Goal: Task Accomplishment & Management: Use online tool/utility

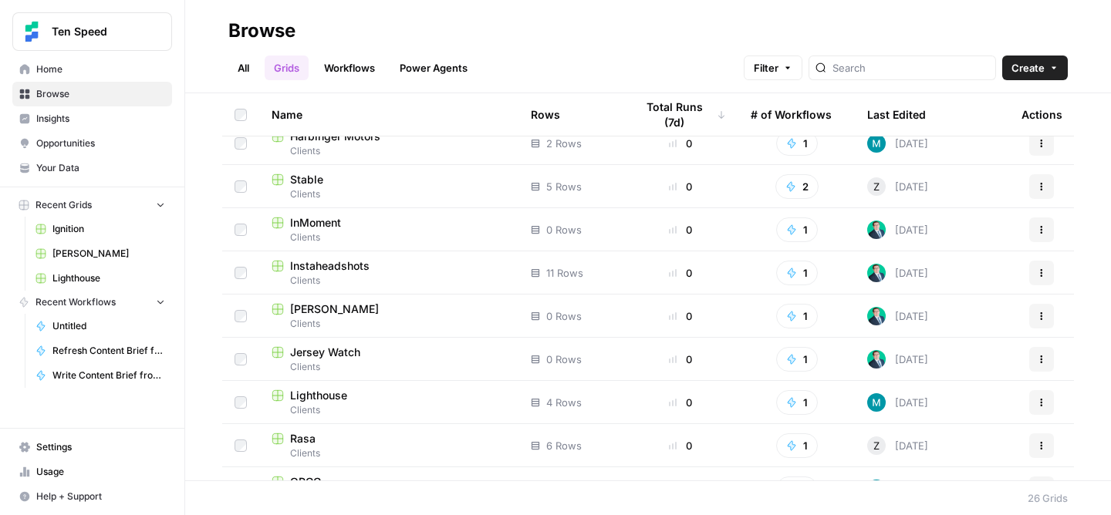
scroll to position [661, 0]
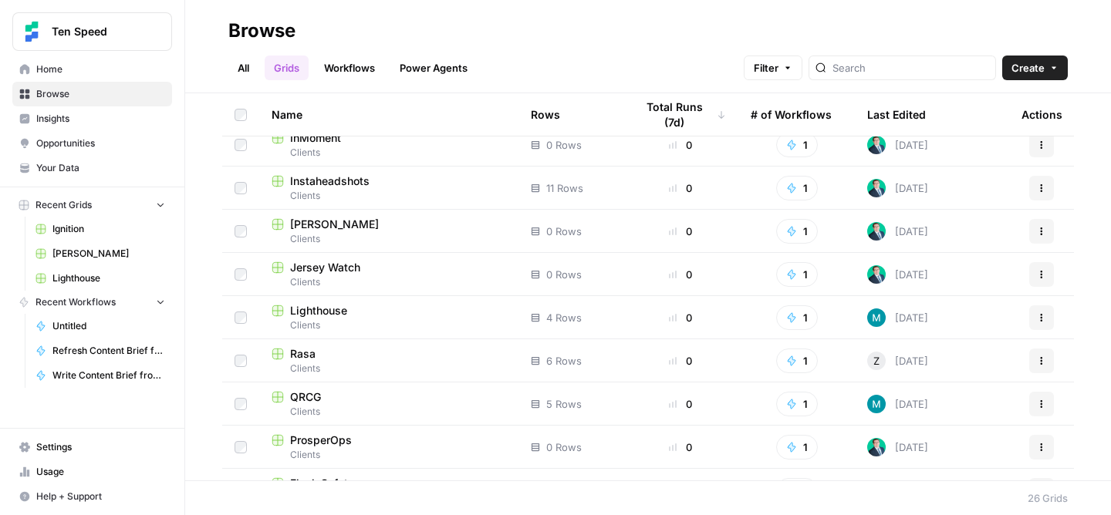
click at [334, 310] on span "Lighthouse" at bounding box center [318, 310] width 57 height 15
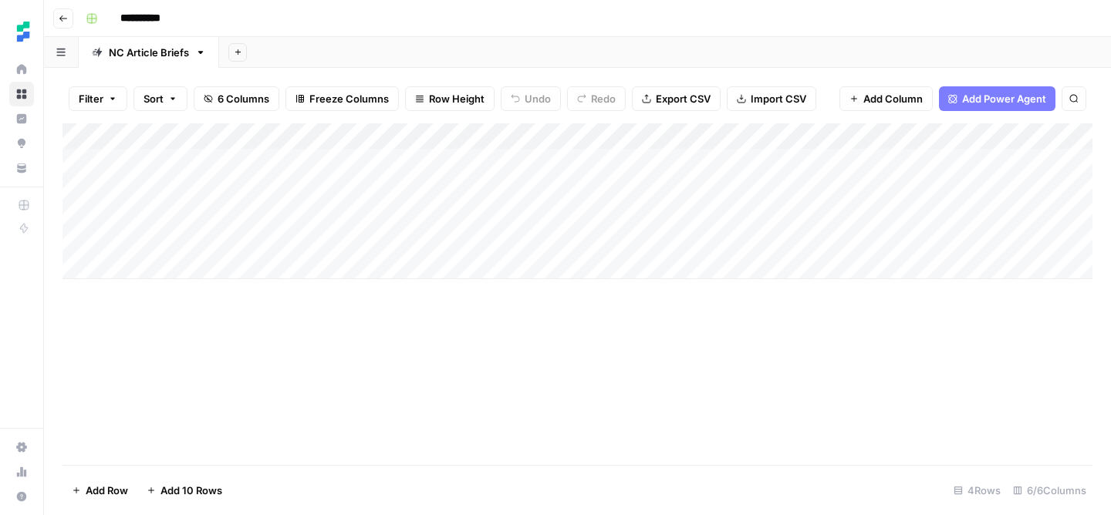
click at [153, 267] on div "Add Column" at bounding box center [578, 201] width 1030 height 156
type textarea "**********"
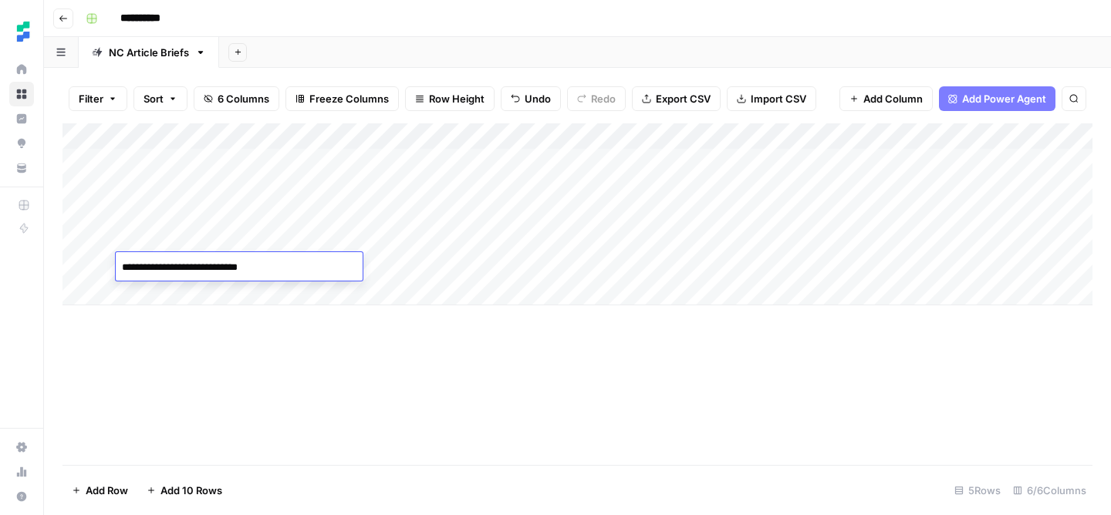
click at [405, 260] on div "Add Column" at bounding box center [578, 214] width 1030 height 182
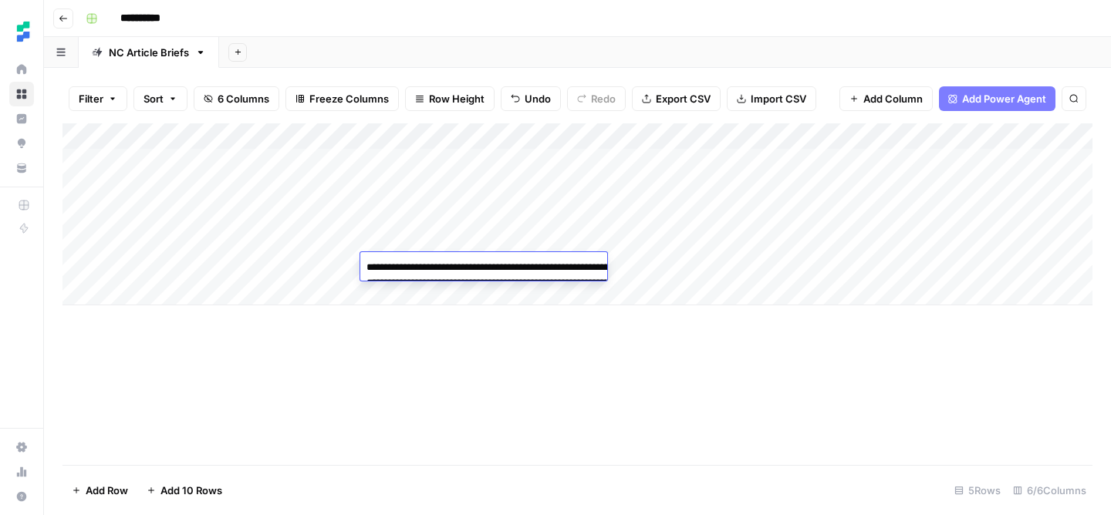
type textarea "*"
click at [451, 412] on div "Add Column" at bounding box center [578, 294] width 1030 height 342
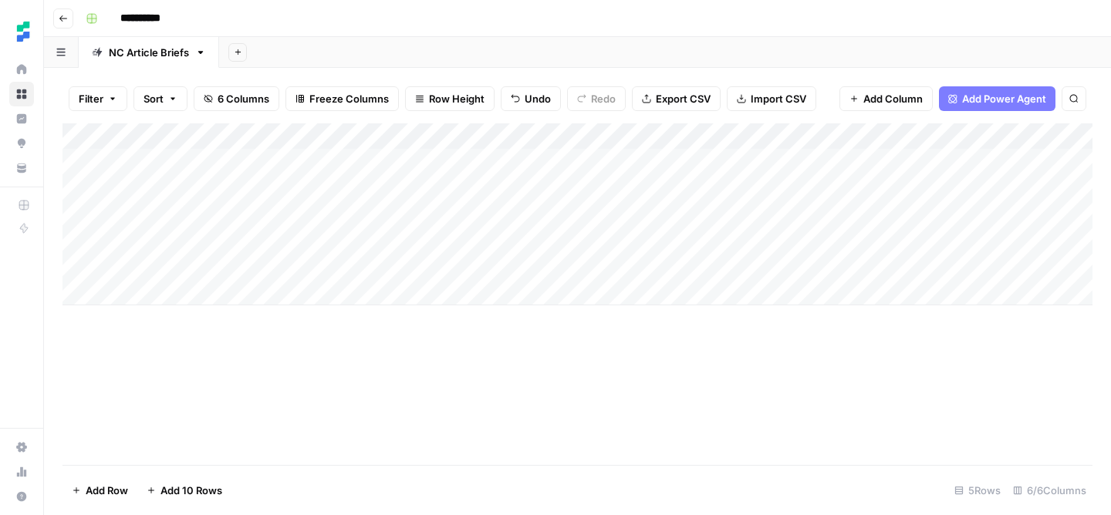
click at [427, 275] on div "Add Column" at bounding box center [578, 214] width 1030 height 182
click at [427, 274] on textarea "*" at bounding box center [483, 268] width 247 height 22
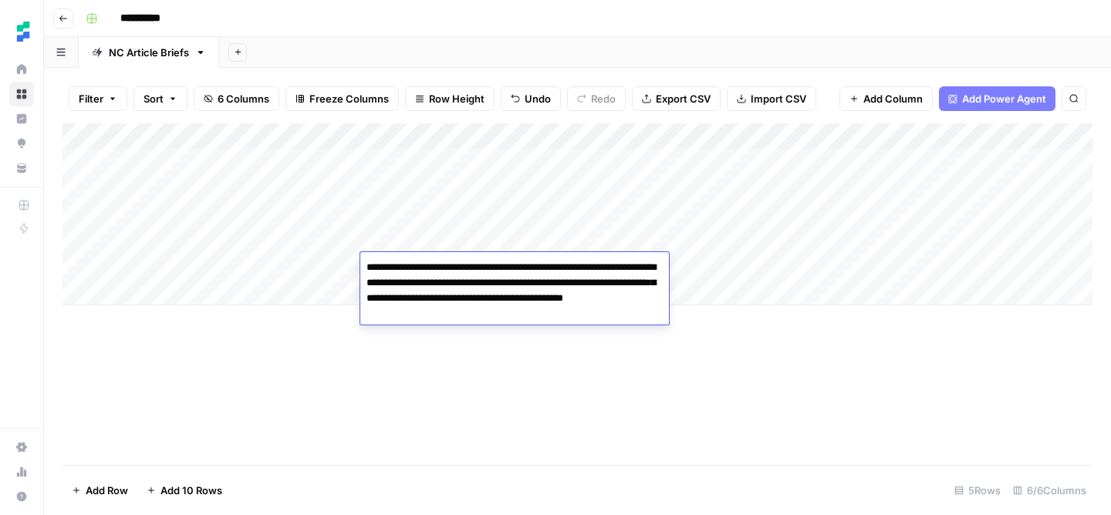
type textarea "**********"
click at [538, 429] on div "Add Column" at bounding box center [578, 294] width 1030 height 342
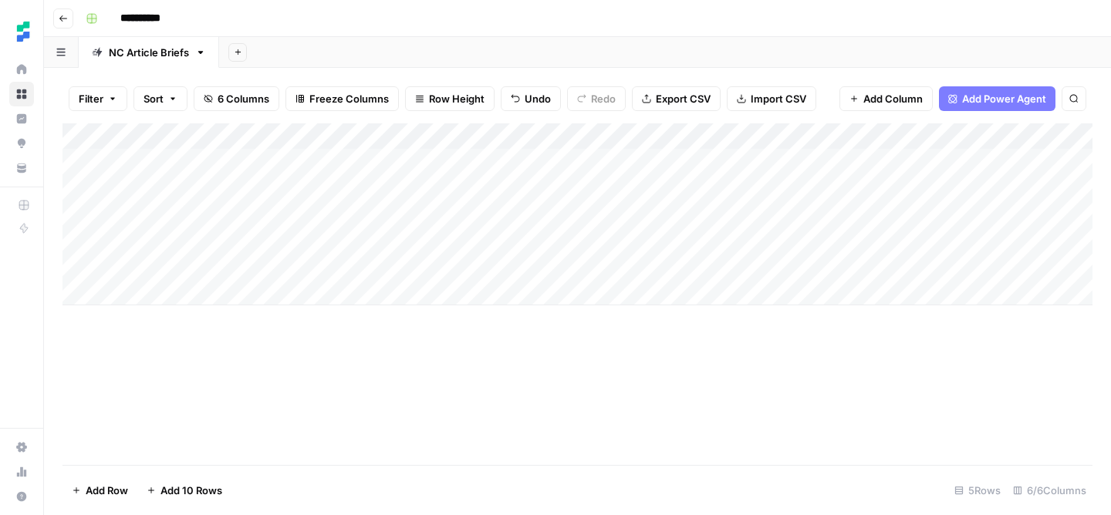
click at [545, 272] on div "Add Column" at bounding box center [578, 214] width 1030 height 182
click at [559, 272] on div "Add Column" at bounding box center [578, 214] width 1030 height 182
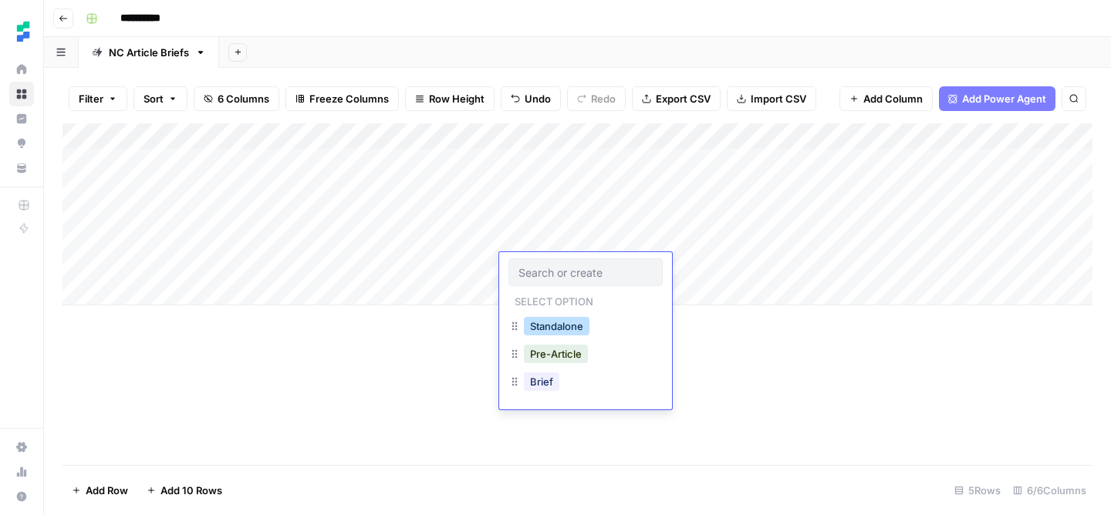
click at [559, 323] on button "Standalone" at bounding box center [557, 326] width 66 height 19
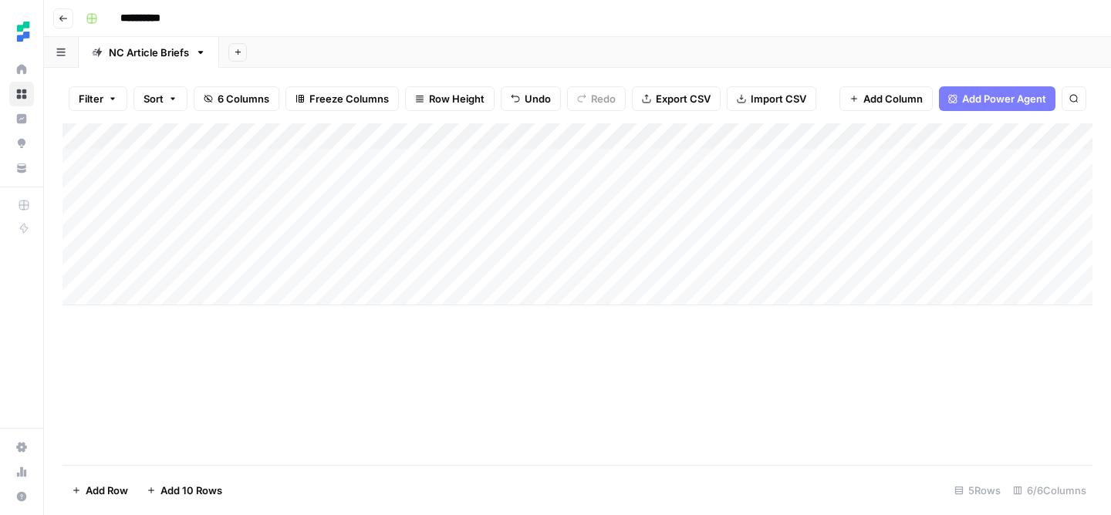
click at [685, 265] on div "Add Column" at bounding box center [578, 214] width 1030 height 182
click at [250, 286] on div "Add Column" at bounding box center [578, 214] width 1030 height 182
click at [231, 294] on textarea at bounding box center [239, 294] width 247 height 22
type textarea "**********"
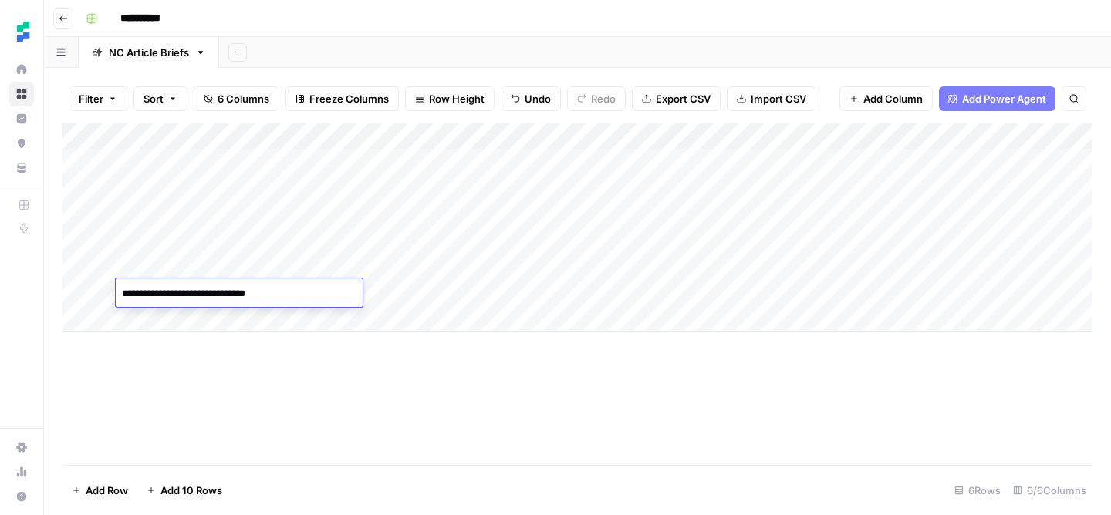
click at [436, 289] on div "Add Column" at bounding box center [578, 227] width 1030 height 208
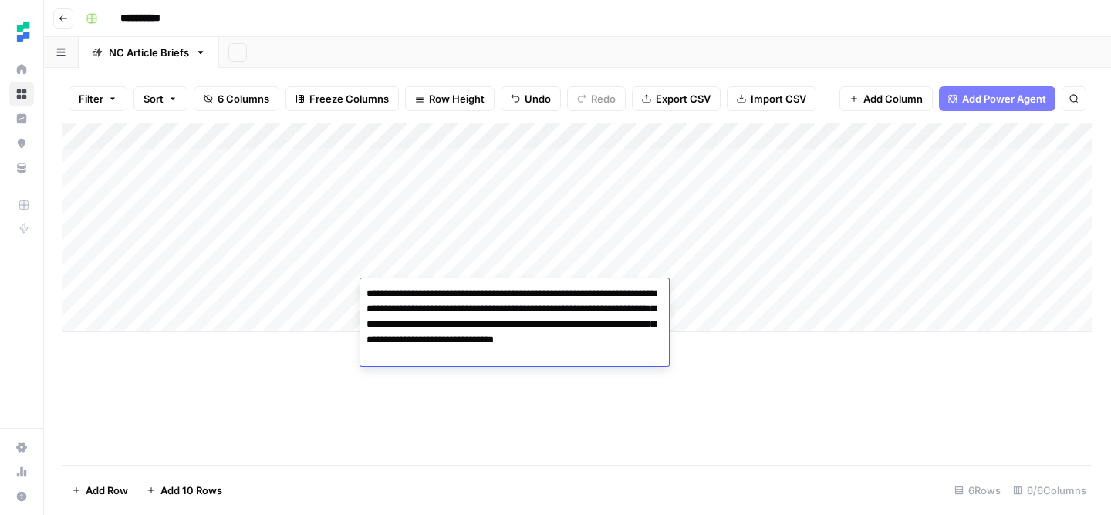
click at [394, 354] on textarea "**********" at bounding box center [514, 324] width 309 height 83
type textarea "**********"
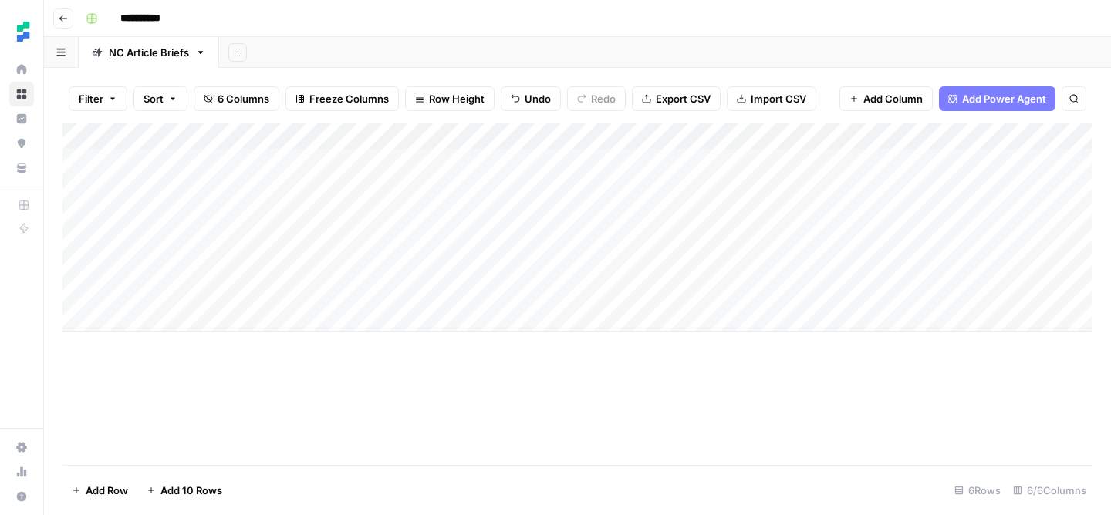
click at [543, 425] on div "Add Column" at bounding box center [578, 294] width 1030 height 342
click at [551, 303] on div "Add Column" at bounding box center [578, 227] width 1030 height 208
click at [551, 295] on div "Add Column" at bounding box center [578, 227] width 1030 height 208
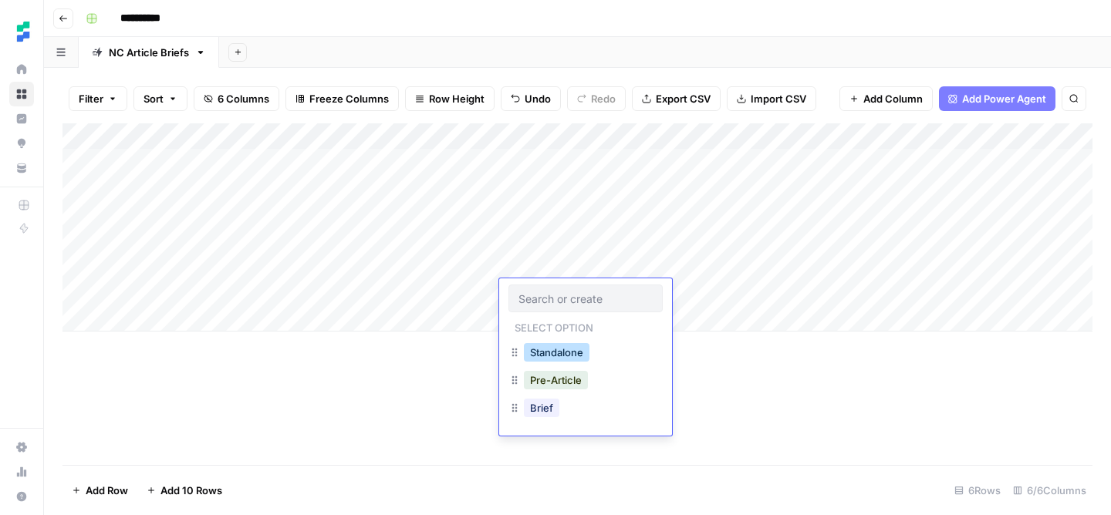
click at [566, 344] on button "Standalone" at bounding box center [557, 352] width 66 height 19
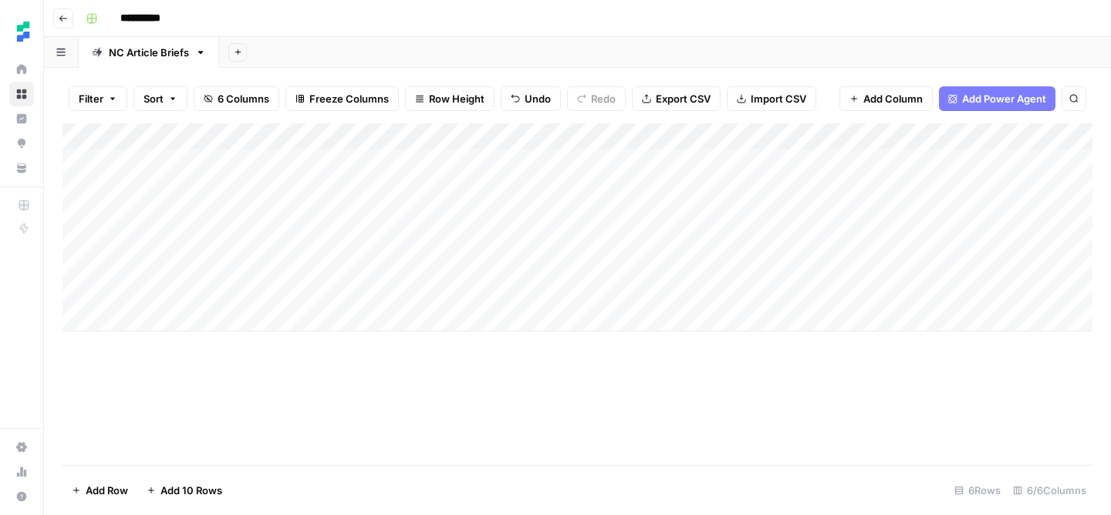
click at [684, 296] on div "Add Column" at bounding box center [578, 227] width 1030 height 208
click at [179, 313] on div "Add Column" at bounding box center [578, 227] width 1030 height 208
click at [163, 318] on div "Add Column" at bounding box center [578, 240] width 1030 height 235
click at [397, 325] on div "Add Column" at bounding box center [578, 240] width 1030 height 235
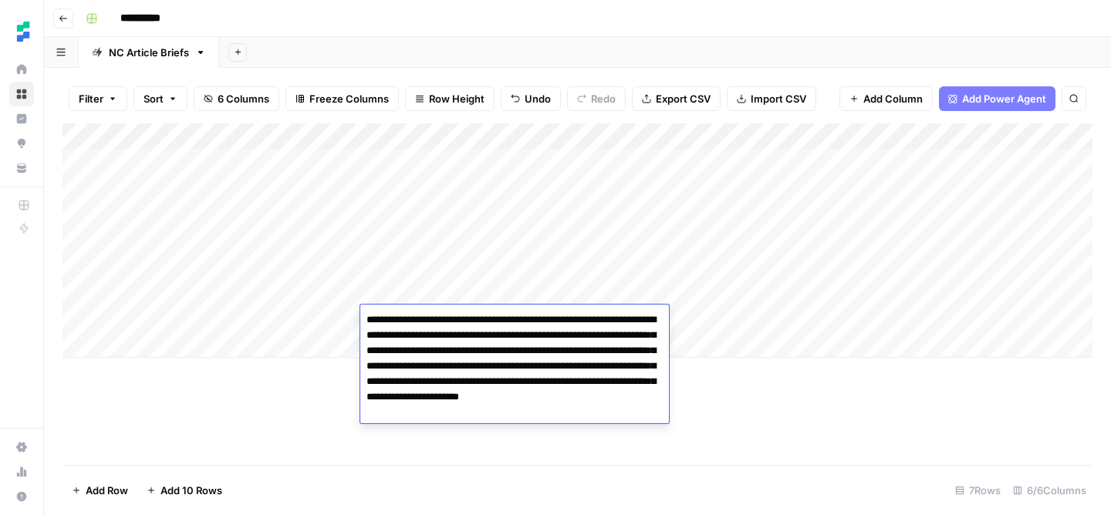
type textarea "**********"
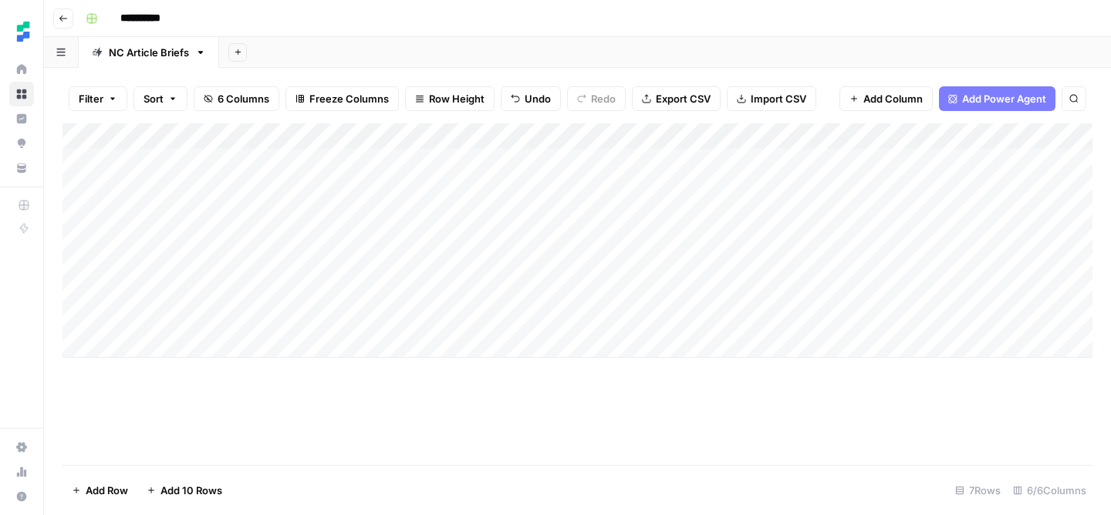
click at [718, 435] on div "Add Column" at bounding box center [578, 294] width 1030 height 342
click at [557, 311] on div "Add Column" at bounding box center [578, 240] width 1030 height 235
click at [553, 315] on div "Add Column" at bounding box center [578, 240] width 1030 height 235
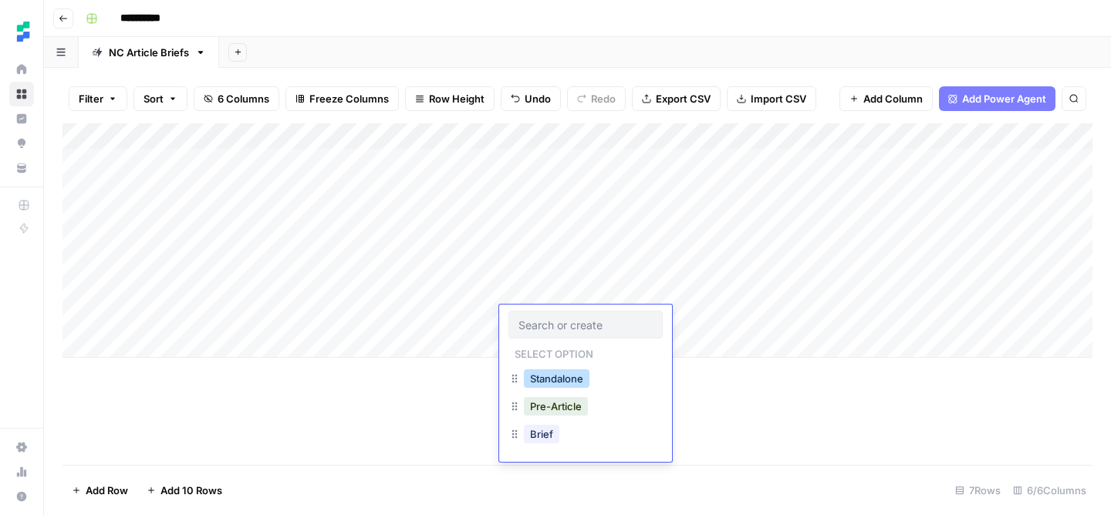
click at [562, 384] on button "Standalone" at bounding box center [557, 379] width 66 height 19
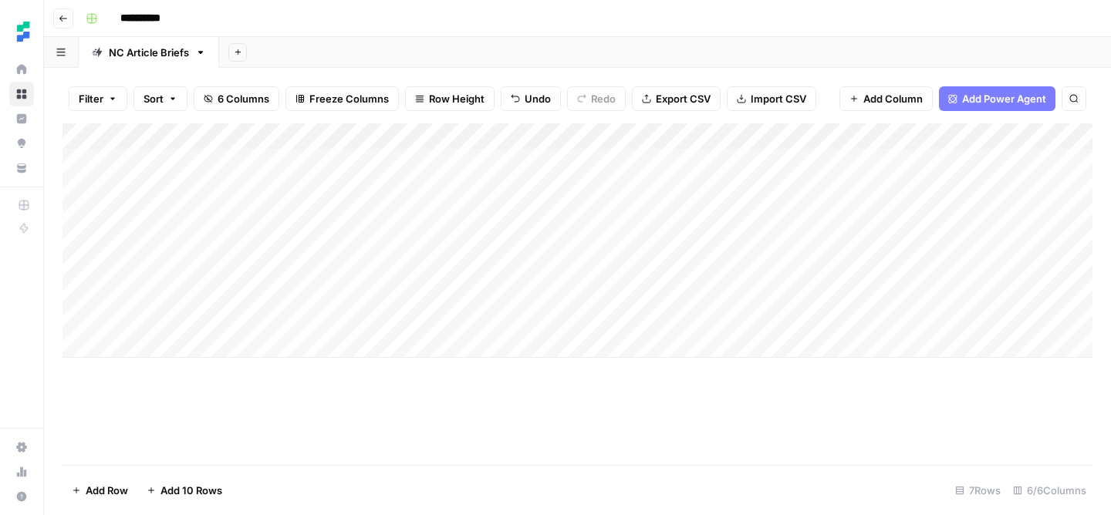
click at [741, 318] on div "Add Column" at bounding box center [578, 240] width 1030 height 235
click at [936, 267] on div "Add Column" at bounding box center [578, 240] width 1030 height 235
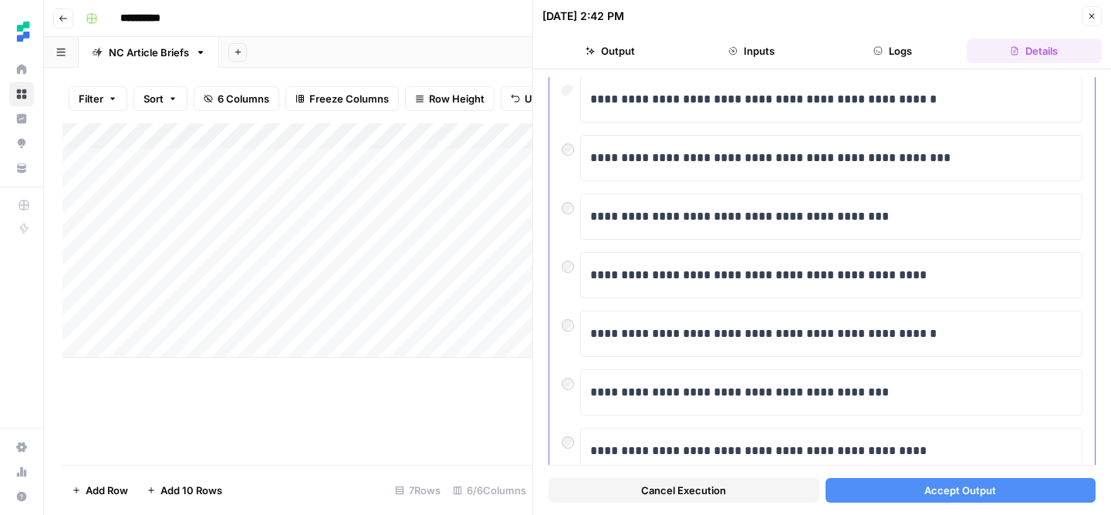
scroll to position [91, 0]
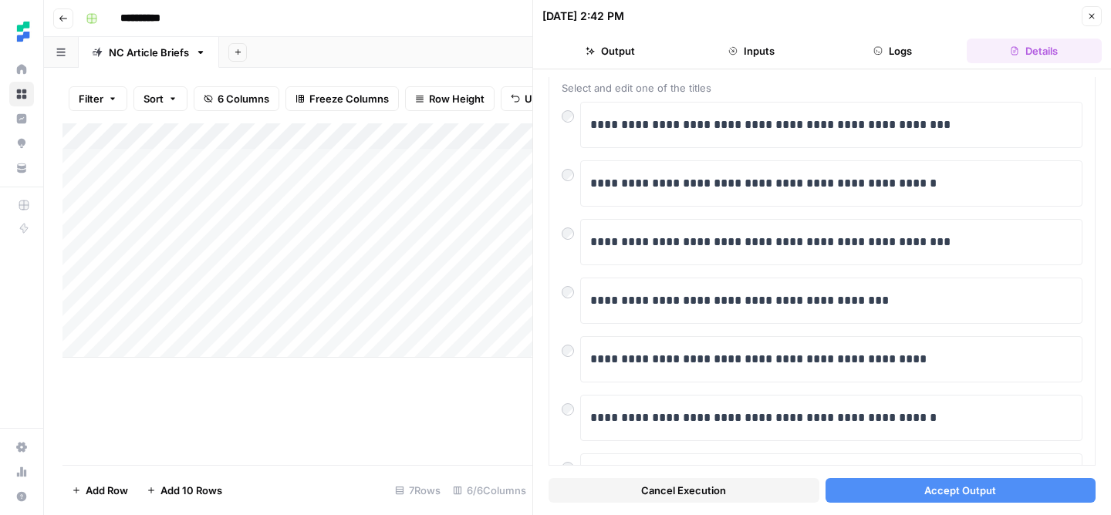
click at [940, 483] on span "Accept Output" at bounding box center [960, 490] width 72 height 15
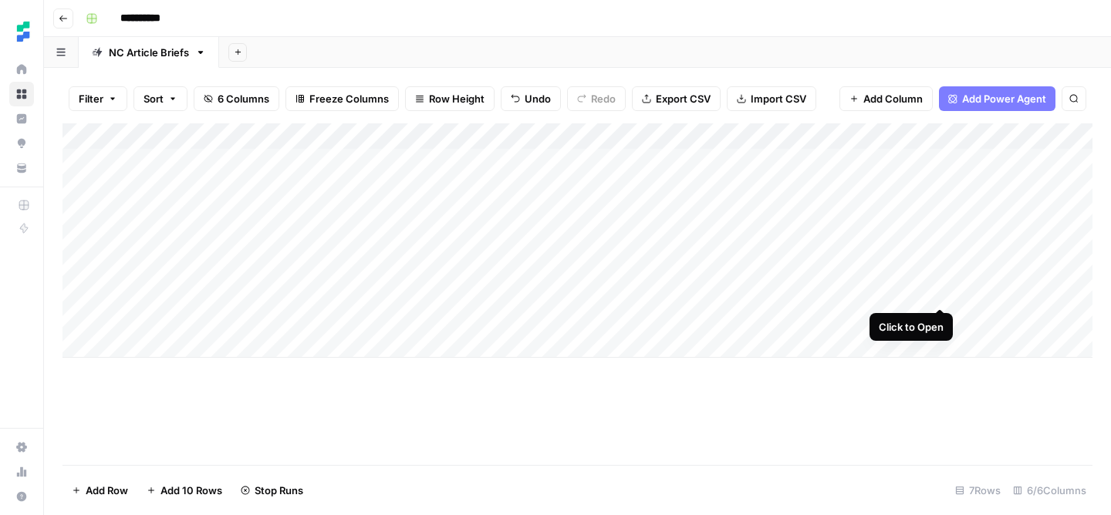
click at [940, 290] on div "Add Column" at bounding box center [578, 240] width 1030 height 235
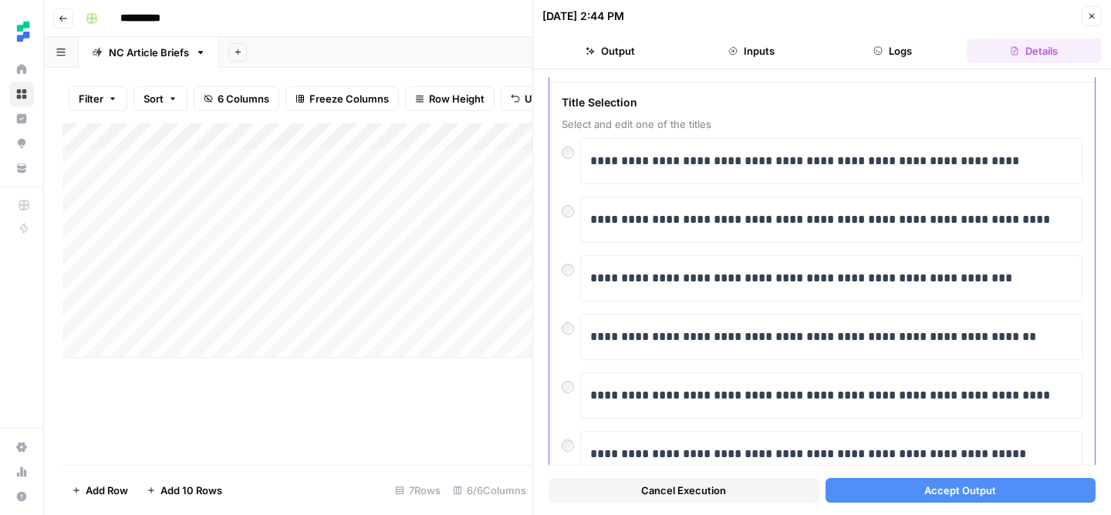
scroll to position [52, 0]
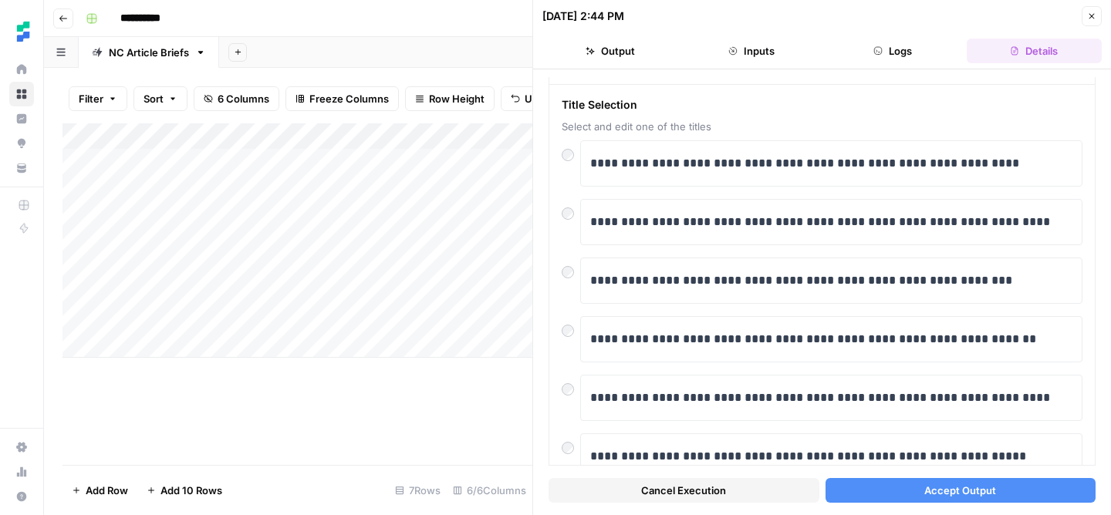
click at [874, 499] on button "Accept Output" at bounding box center [961, 490] width 271 height 25
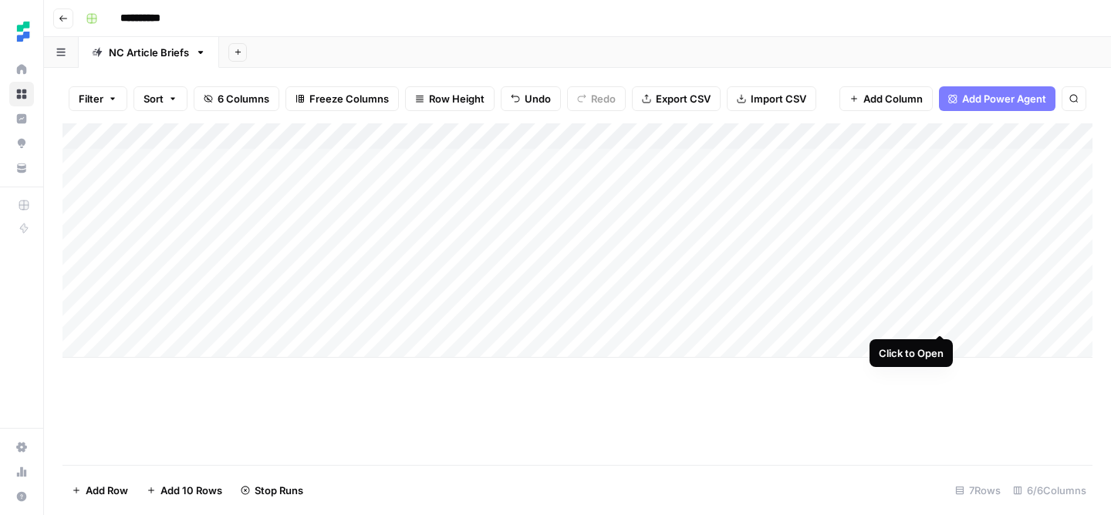
click at [938, 319] on div "Add Column" at bounding box center [578, 240] width 1030 height 235
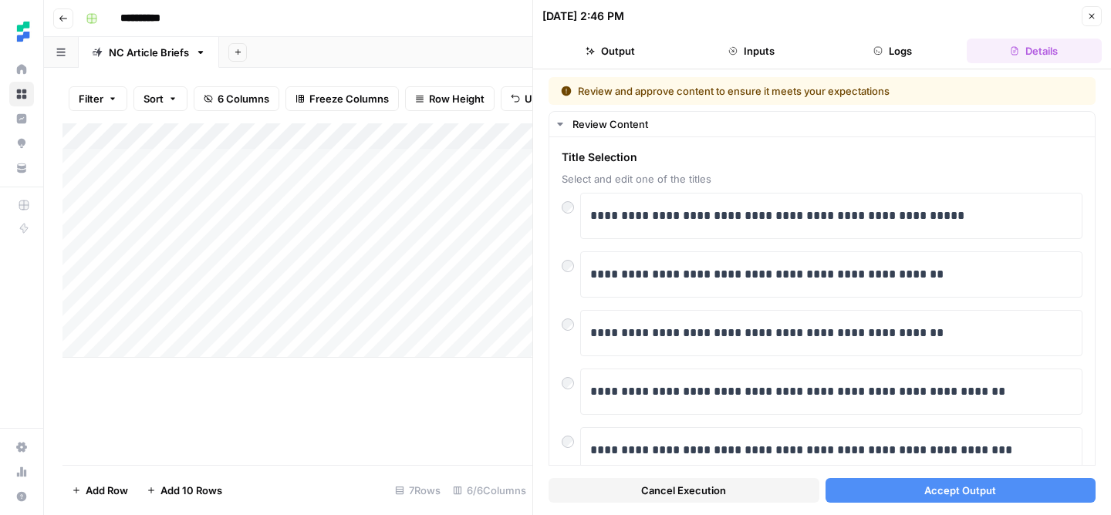
click at [1088, 18] on icon "button" at bounding box center [1091, 16] width 9 height 9
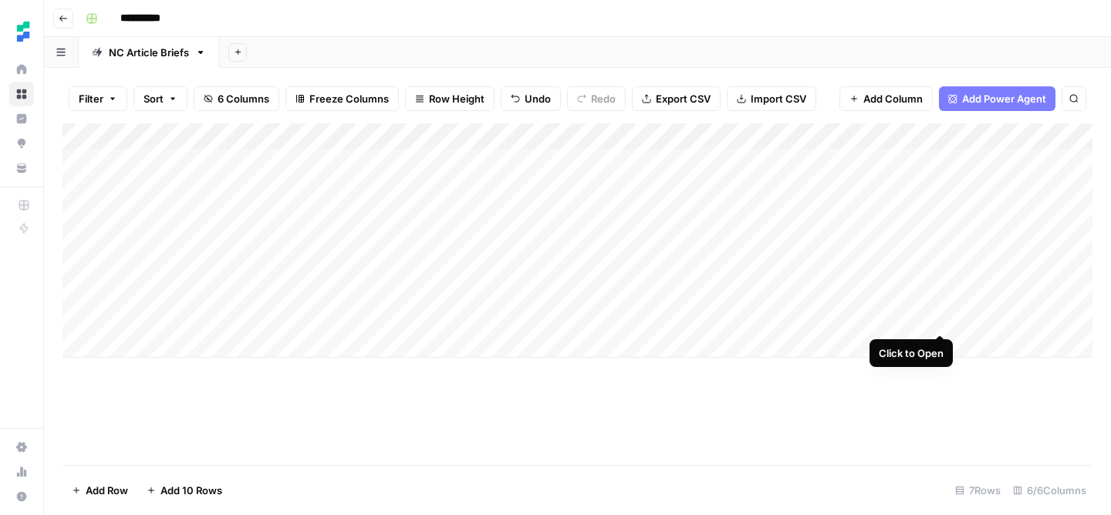
click at [941, 320] on div "Add Column" at bounding box center [578, 240] width 1030 height 235
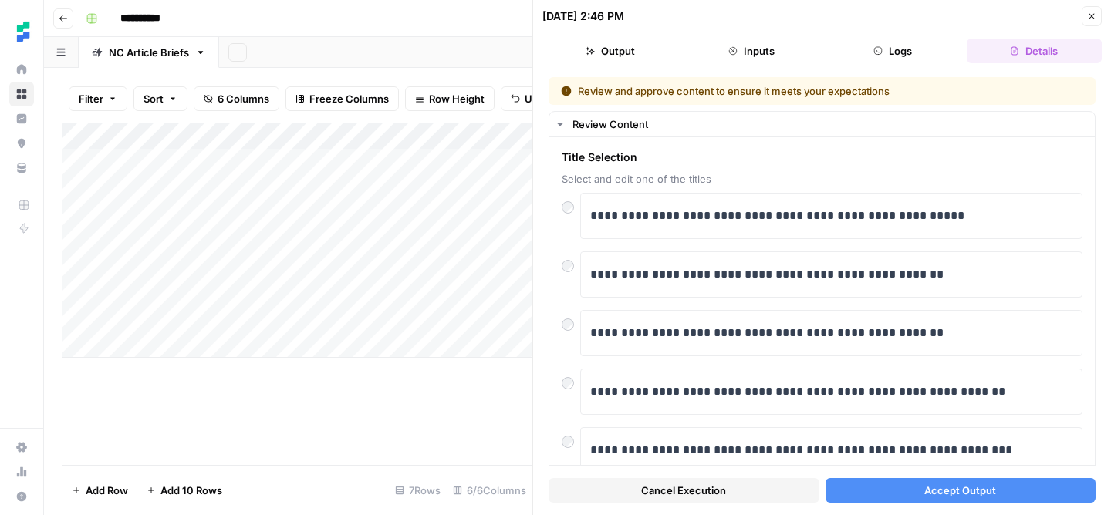
click at [729, 484] on button "Cancel Execution" at bounding box center [684, 490] width 271 height 25
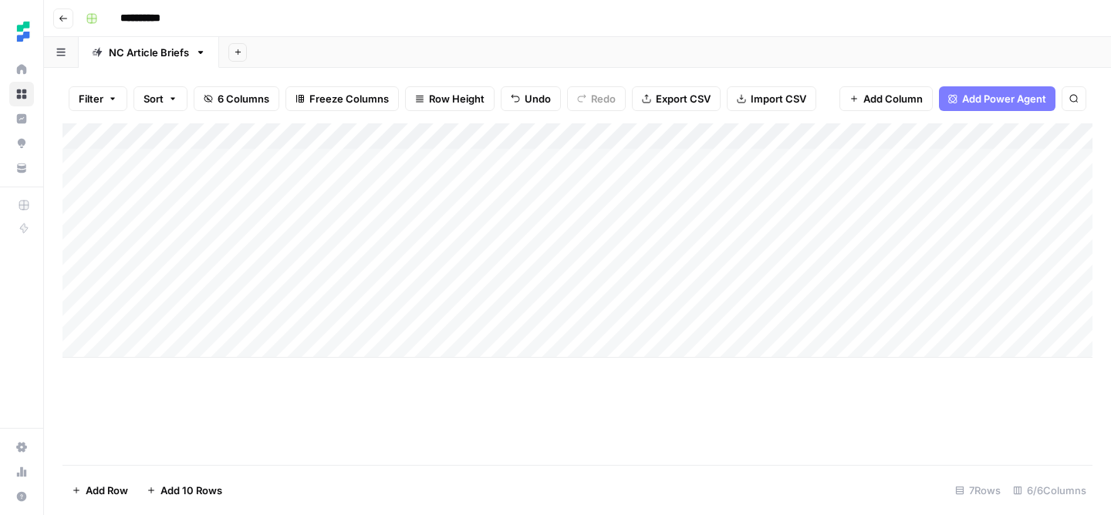
click at [456, 316] on div "Add Column" at bounding box center [578, 240] width 1030 height 235
click at [436, 320] on div "Add Column" at bounding box center [578, 240] width 1030 height 235
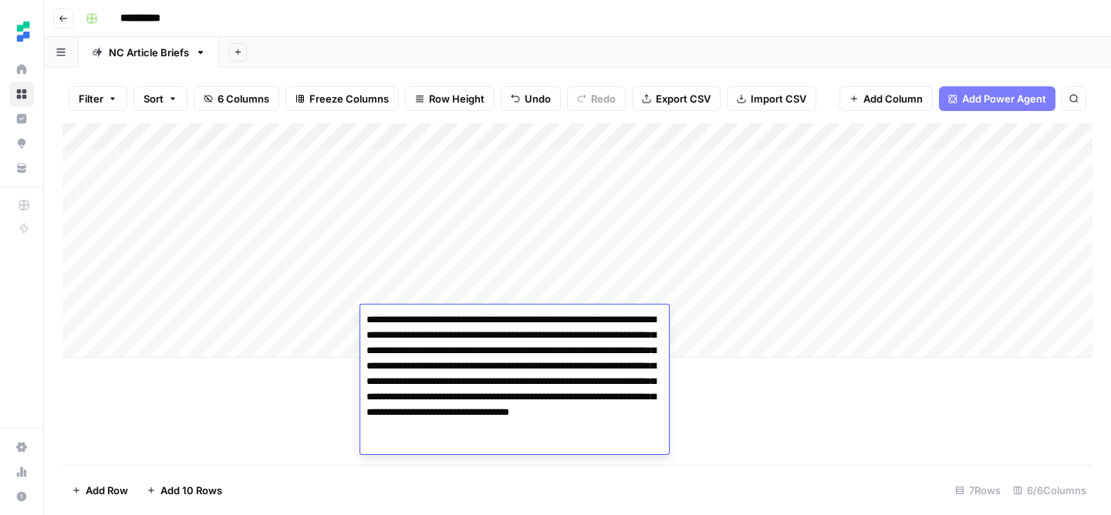
type textarea "**********"
click at [948, 365] on div "Add Column" at bounding box center [578, 294] width 1030 height 342
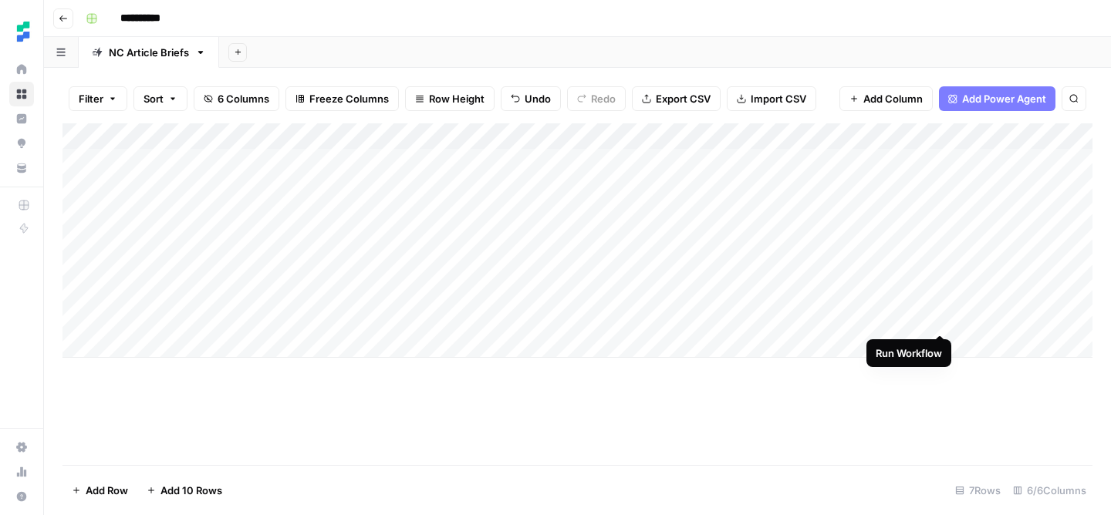
click at [938, 319] on div "Add Column" at bounding box center [578, 240] width 1030 height 235
click at [941, 319] on div "Add Column" at bounding box center [578, 240] width 1030 height 235
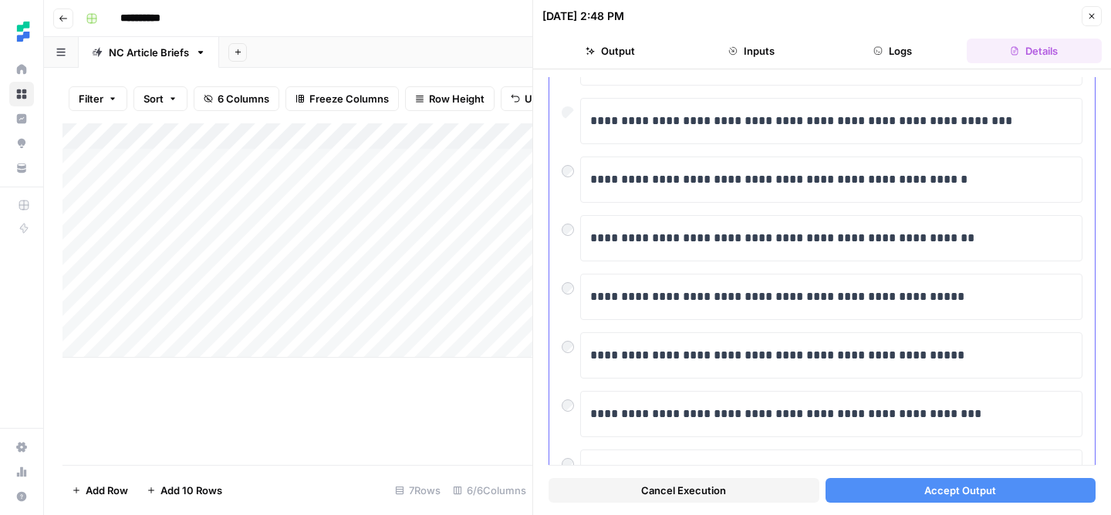
scroll to position [213, 0]
click at [941, 482] on button "Accept Output" at bounding box center [961, 490] width 271 height 25
